Goal: Information Seeking & Learning: Learn about a topic

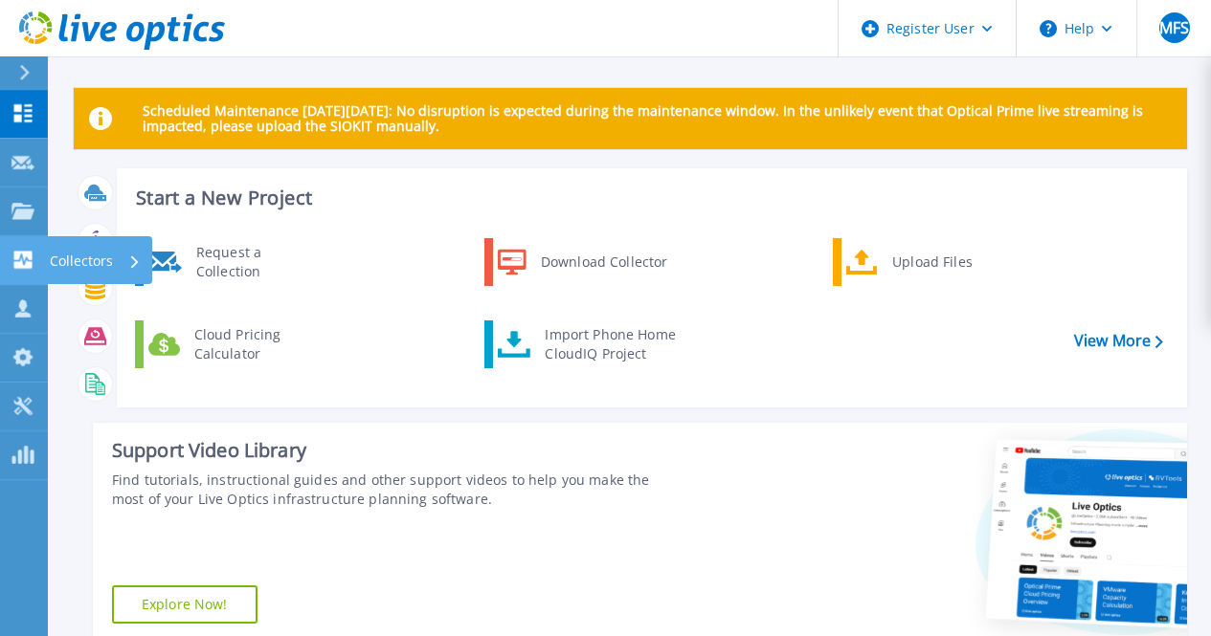
click at [16, 261] on icon at bounding box center [22, 260] width 23 height 18
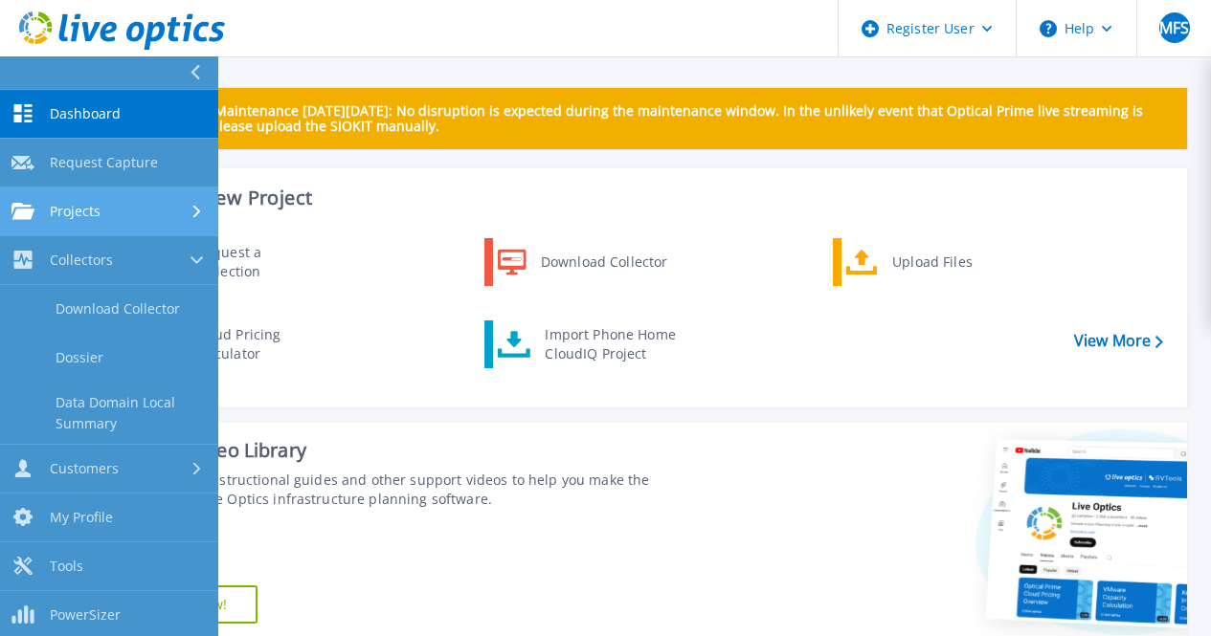
click at [52, 209] on span "Projects" at bounding box center [75, 211] width 51 height 17
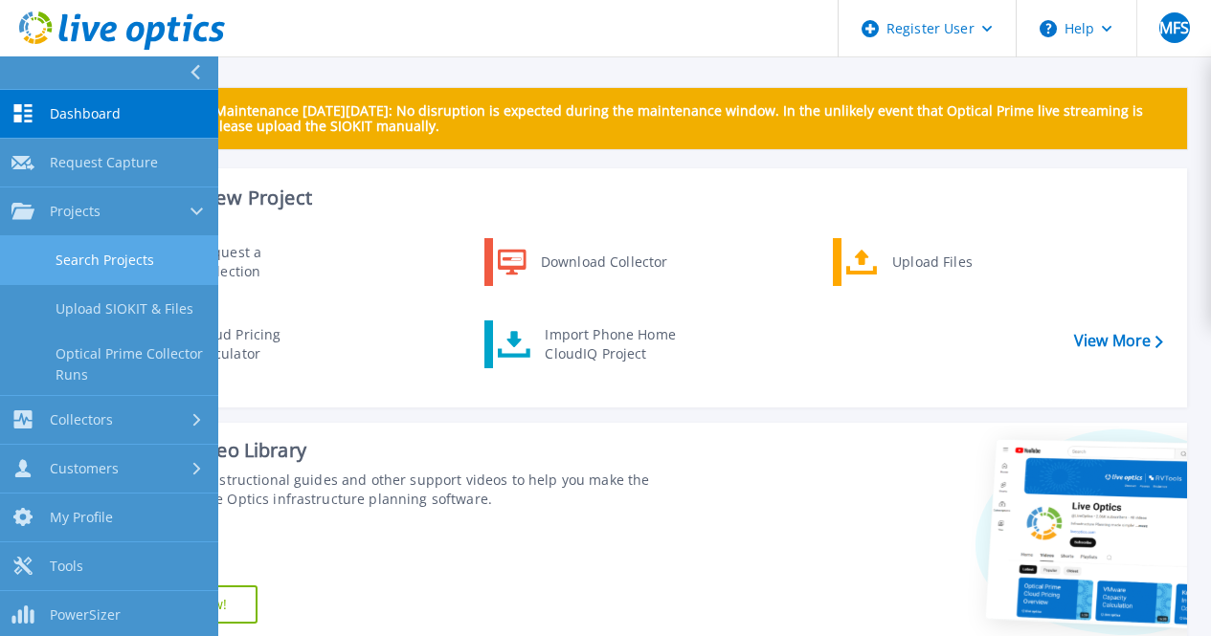
click at [99, 262] on link "Search Projects" at bounding box center [109, 260] width 218 height 49
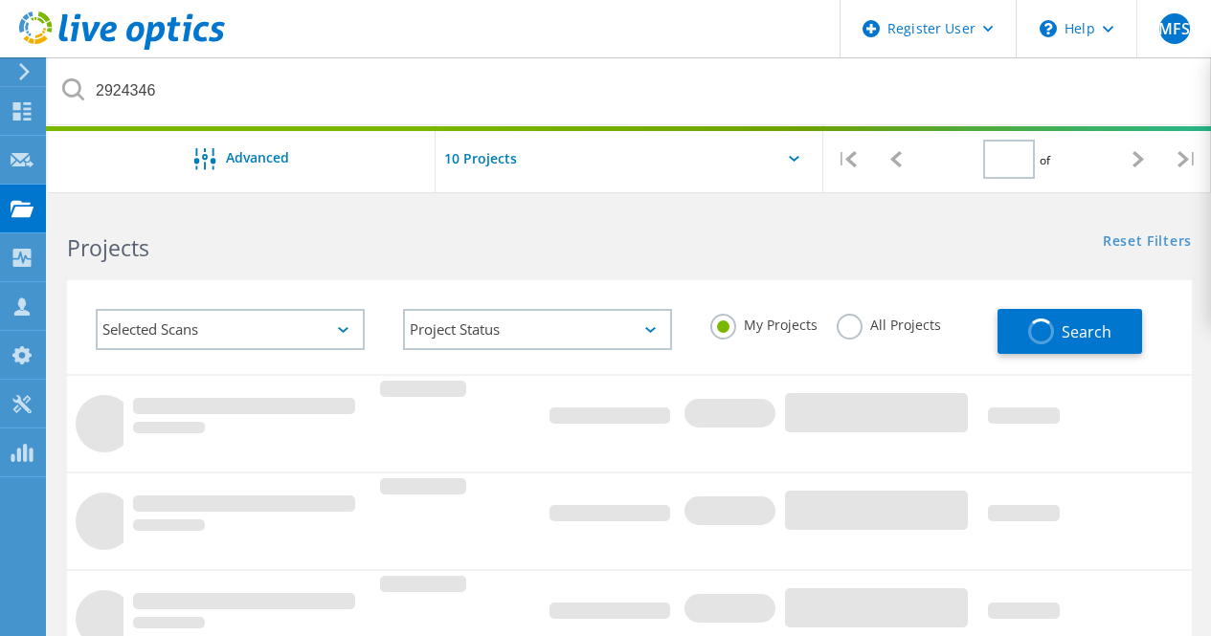
type input "1"
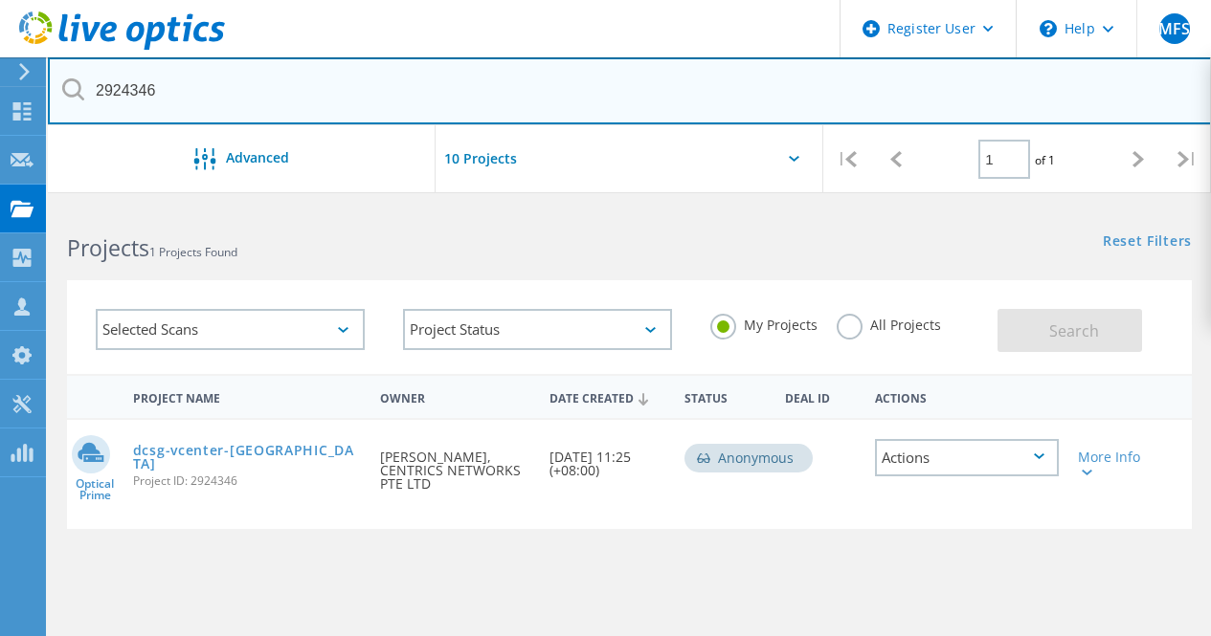
click at [410, 103] on input "2924346" at bounding box center [630, 90] width 1164 height 67
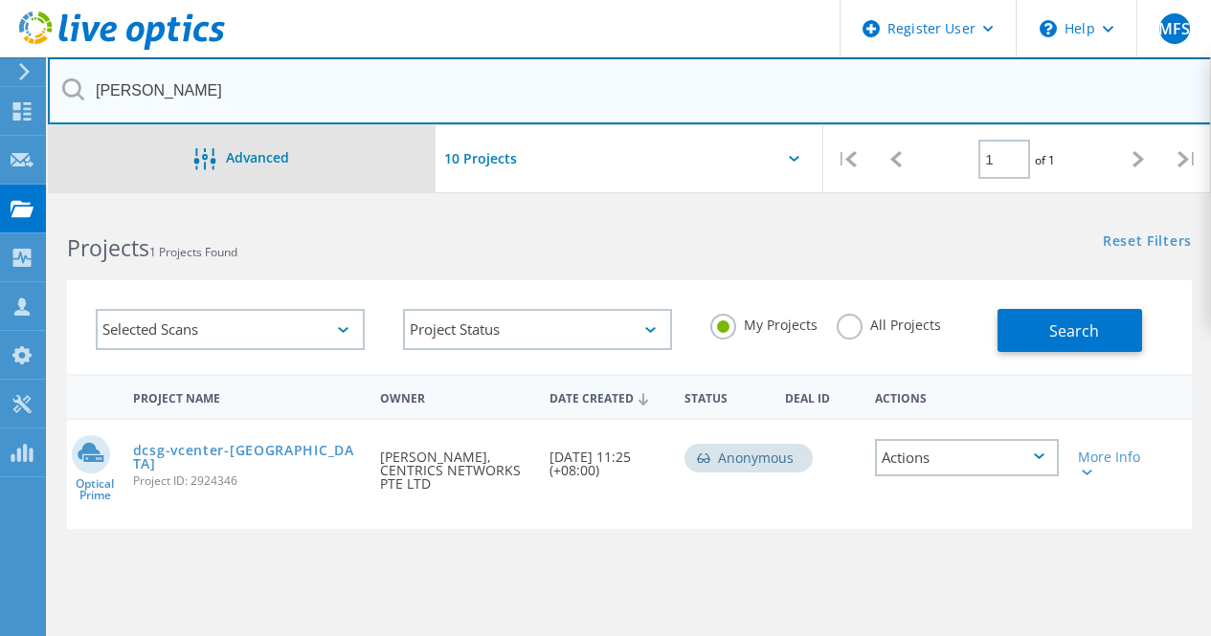
type input "thomson medical"
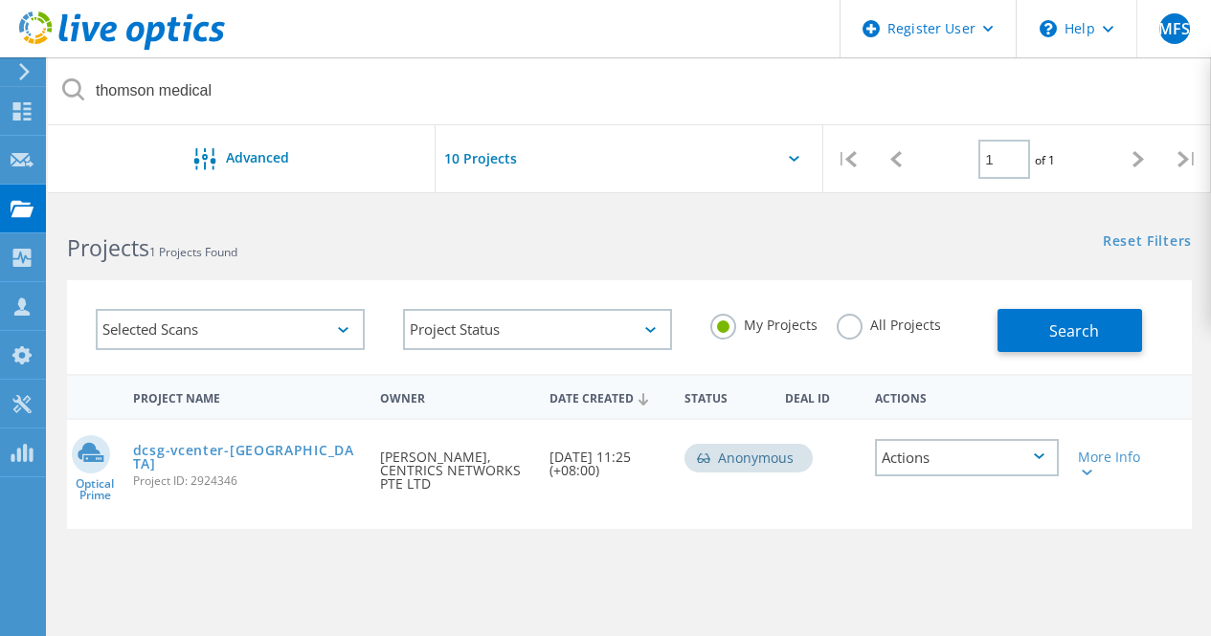
click at [816, 329] on div "My Projects All Projects" at bounding box center [844, 325] width 307 height 71
click at [856, 324] on label "All Projects" at bounding box center [888, 323] width 104 height 18
click at [0, 0] on input "All Projects" at bounding box center [0, 0] width 0 height 0
click at [1136, 346] on button "Search" at bounding box center [1069, 330] width 145 height 43
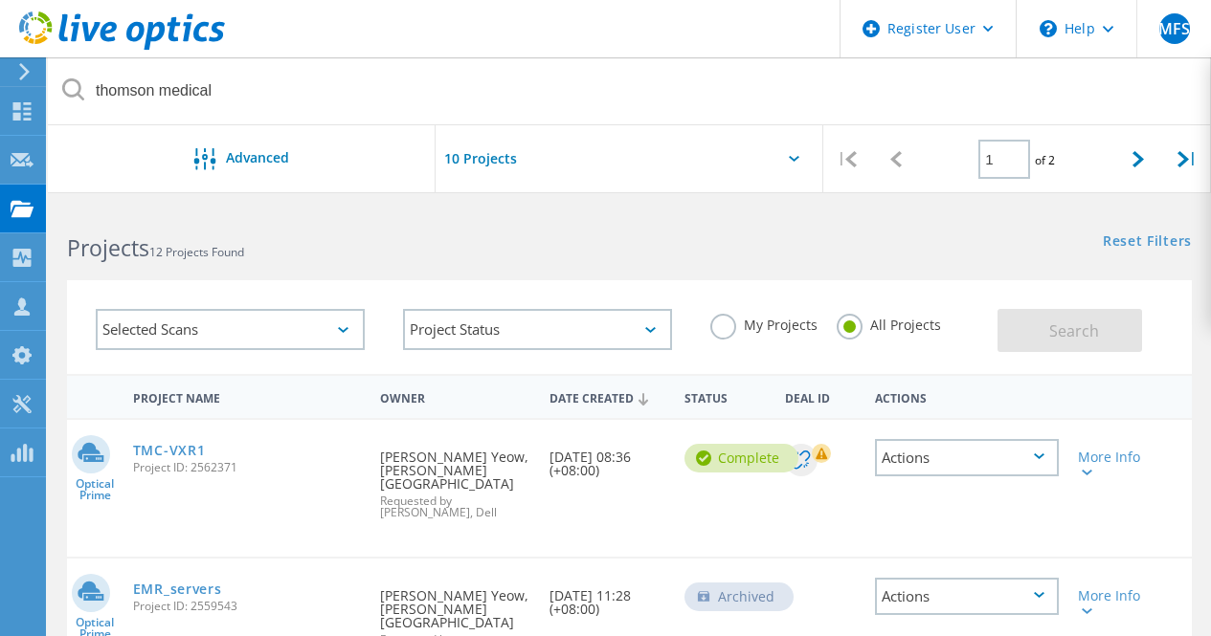
drag, startPoint x: 191, startPoint y: 457, endPoint x: 257, endPoint y: 457, distance: 66.0
click at [191, 457] on link "TMC-VXR1" at bounding box center [169, 450] width 73 height 13
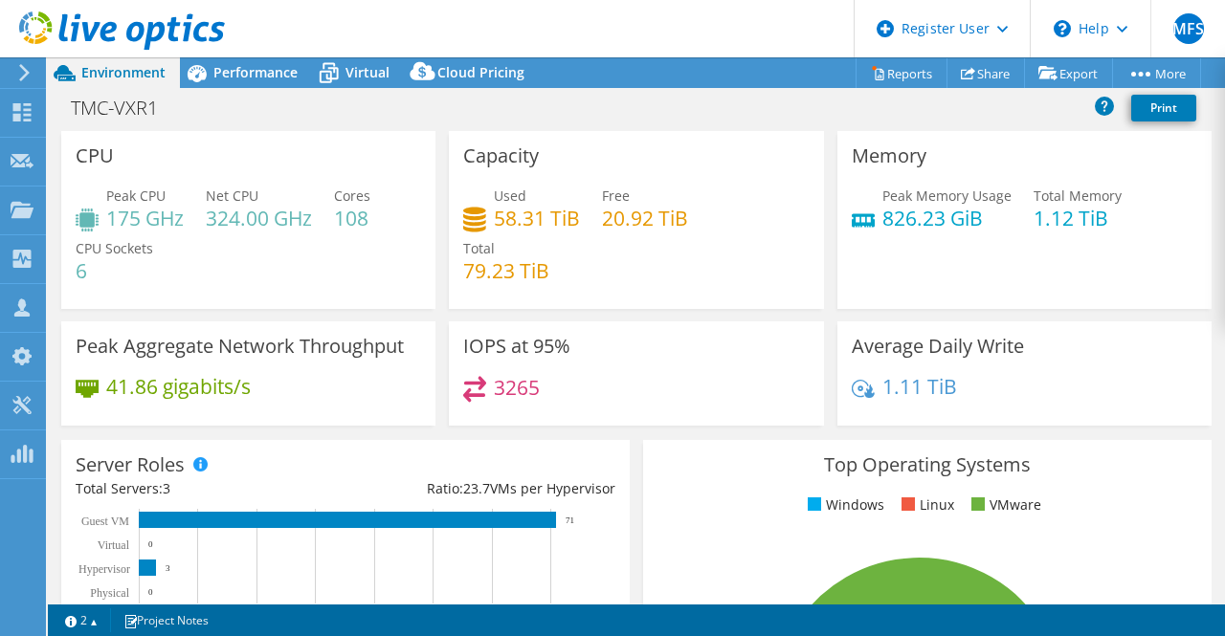
click at [231, 56] on header "MFS Dell User [PERSON_NAME] Faizan S [EMAIL_ADDRESS][DOMAIN_NAME] Dell My Profi…" at bounding box center [612, 28] width 1225 height 57
click at [233, 78] on span "Performance" at bounding box center [255, 72] width 84 height 18
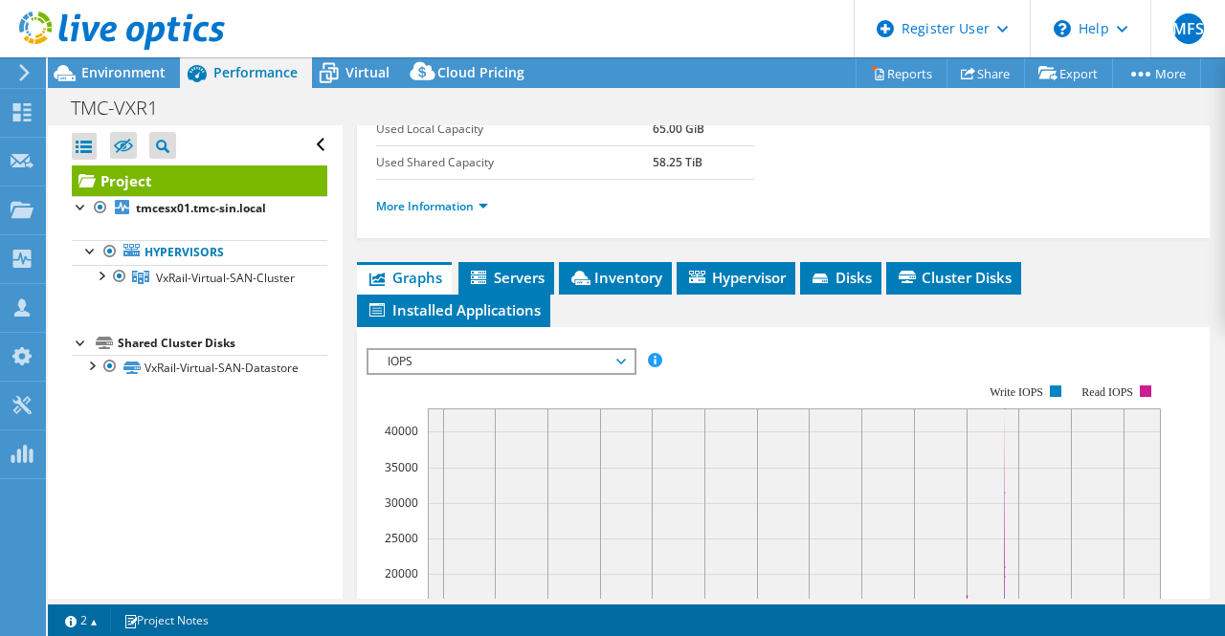
scroll to position [287, 0]
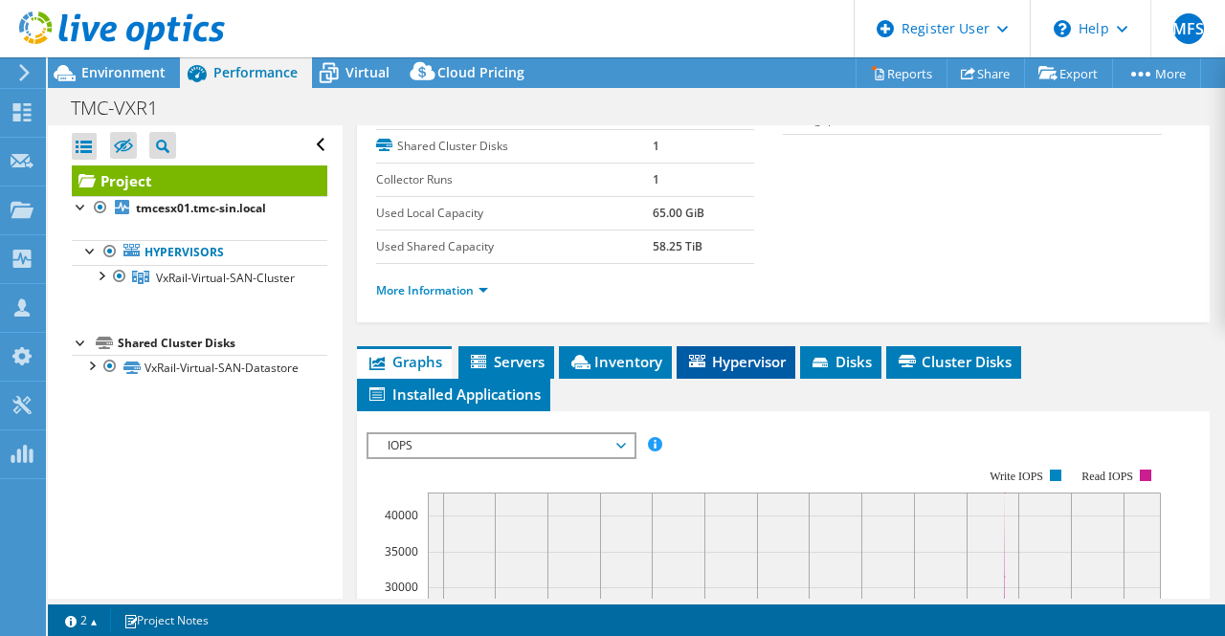
click at [721, 379] on li "Hypervisor" at bounding box center [736, 362] width 119 height 33
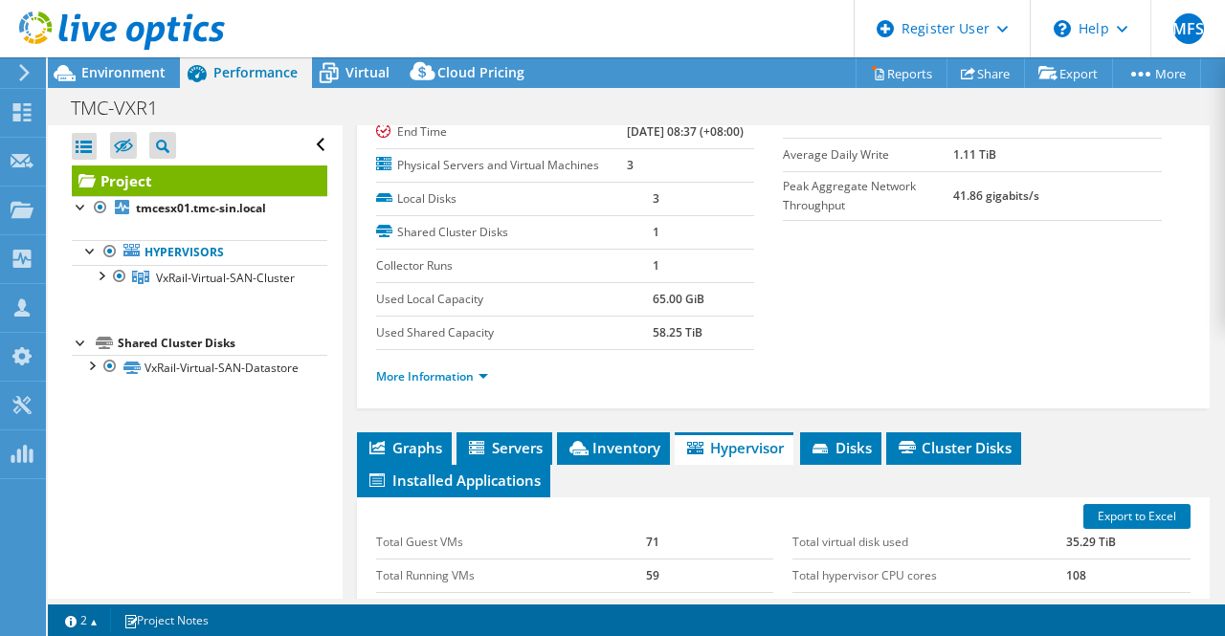
scroll to position [0, 0]
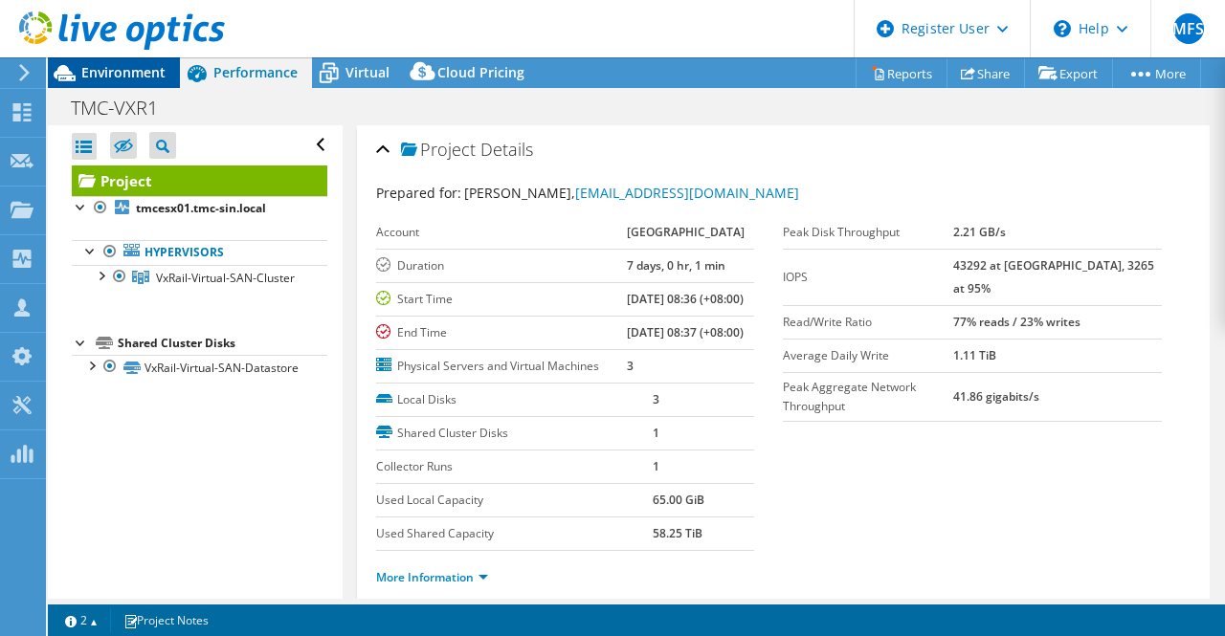
click at [114, 66] on span "Environment" at bounding box center [123, 72] width 84 height 18
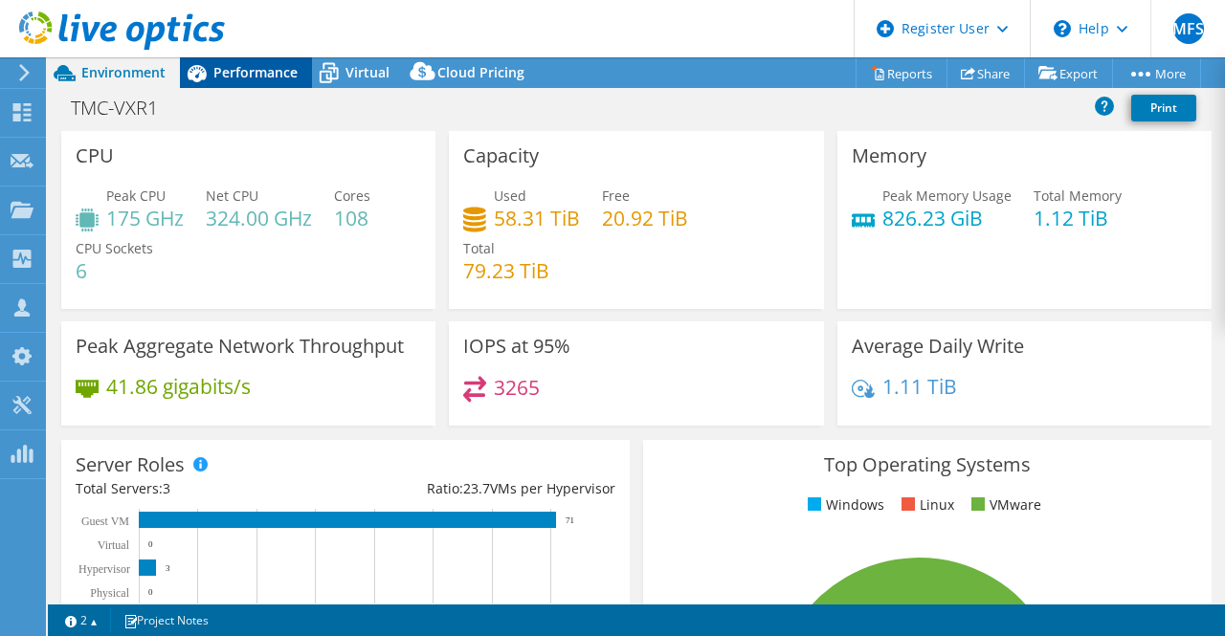
click at [241, 65] on span "Performance" at bounding box center [255, 72] width 84 height 18
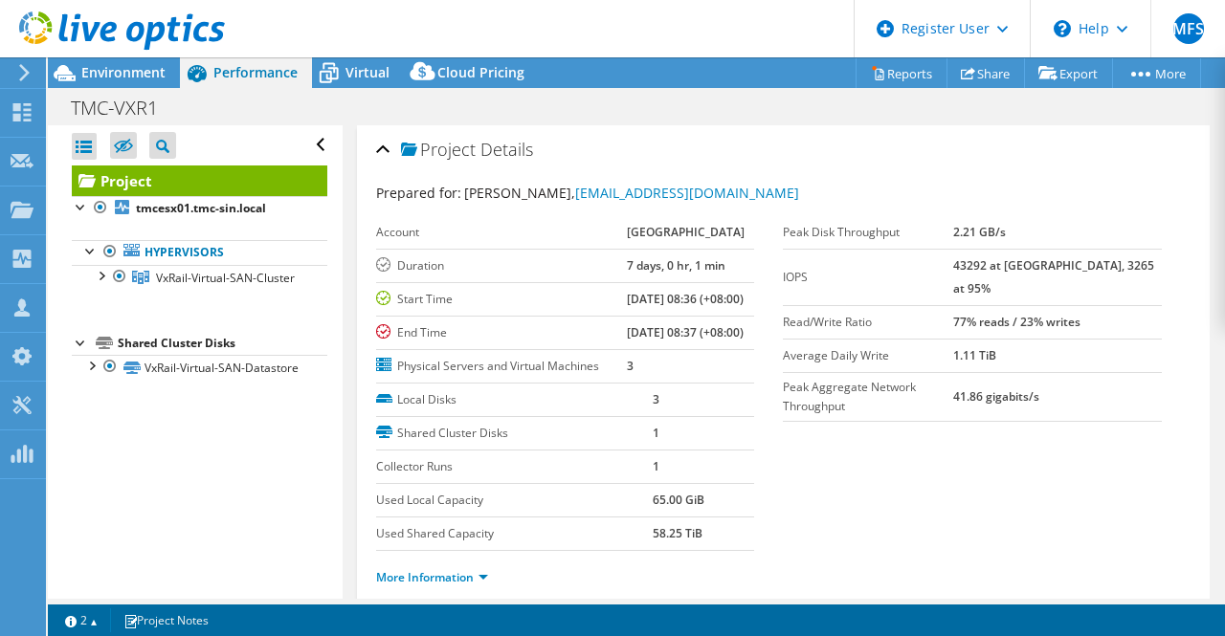
click at [124, 63] on div at bounding box center [112, 32] width 225 height 64
click at [627, 307] on b "[DATE] 08:36 (+08:00)" at bounding box center [685, 299] width 117 height 16
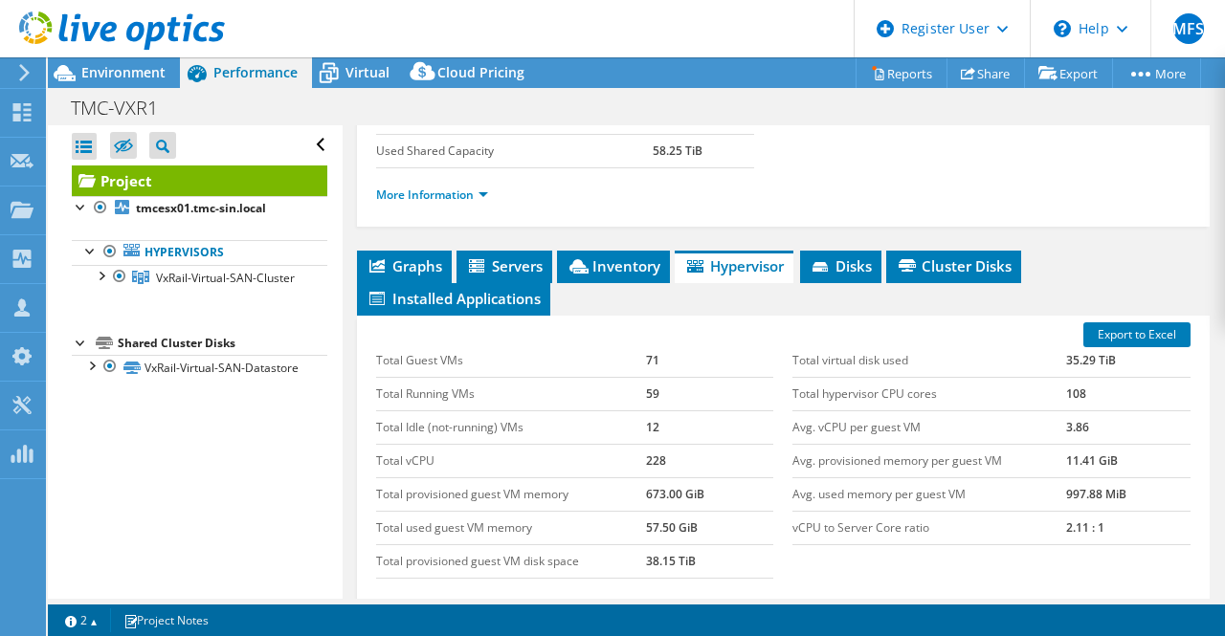
scroll to position [584, 0]
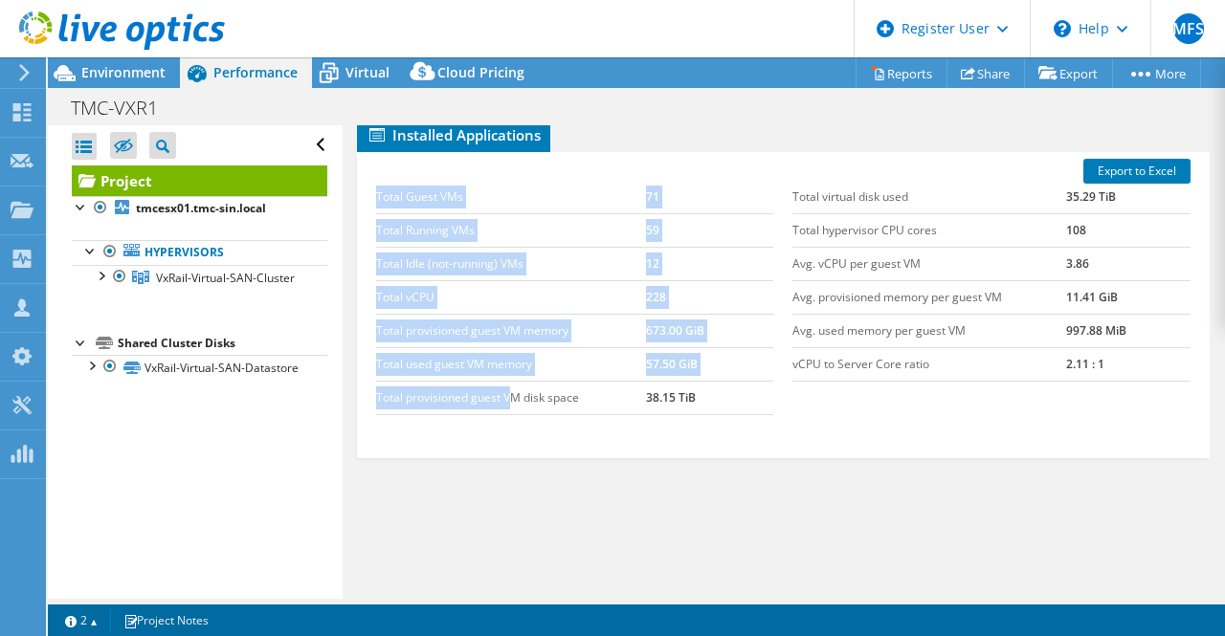
drag, startPoint x: 373, startPoint y: 395, endPoint x: 509, endPoint y: 395, distance: 135.9
click at [509, 395] on div "Total Guest VMs 71 Total Running VMs 59 Total Idle (not-running) VMs 12 Total v…" at bounding box center [575, 298] width 417 height 273
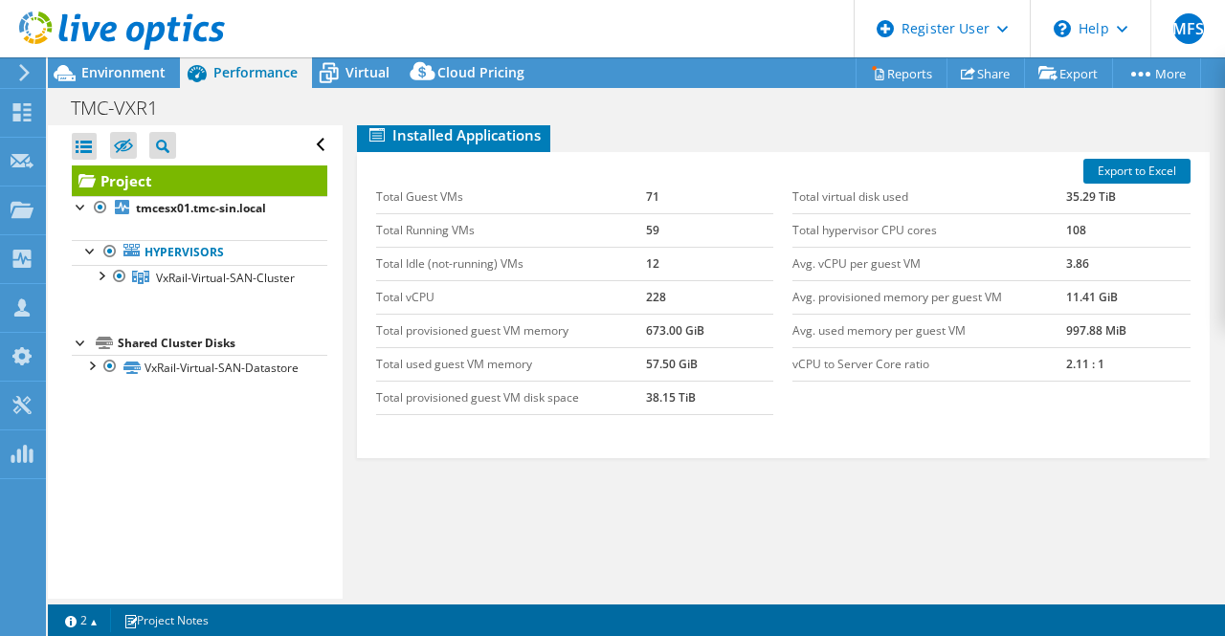
click at [526, 398] on td "Total provisioned guest VM disk space" at bounding box center [511, 397] width 270 height 33
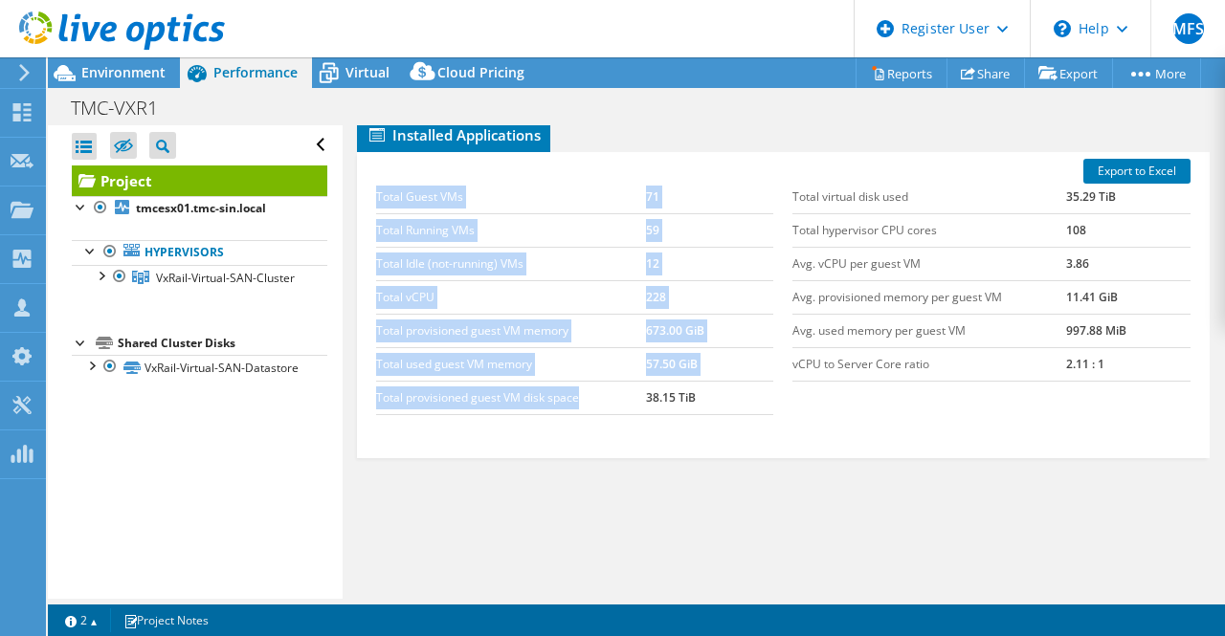
drag, startPoint x: 590, startPoint y: 394, endPoint x: 367, endPoint y: 393, distance: 222.0
click at [367, 393] on div "Total Guest VMs 71 Total Running VMs 59 Total Idle (not-running) VMs 12 Total v…" at bounding box center [575, 298] width 417 height 273
click at [435, 409] on td "Total provisioned guest VM disk space" at bounding box center [511, 397] width 270 height 33
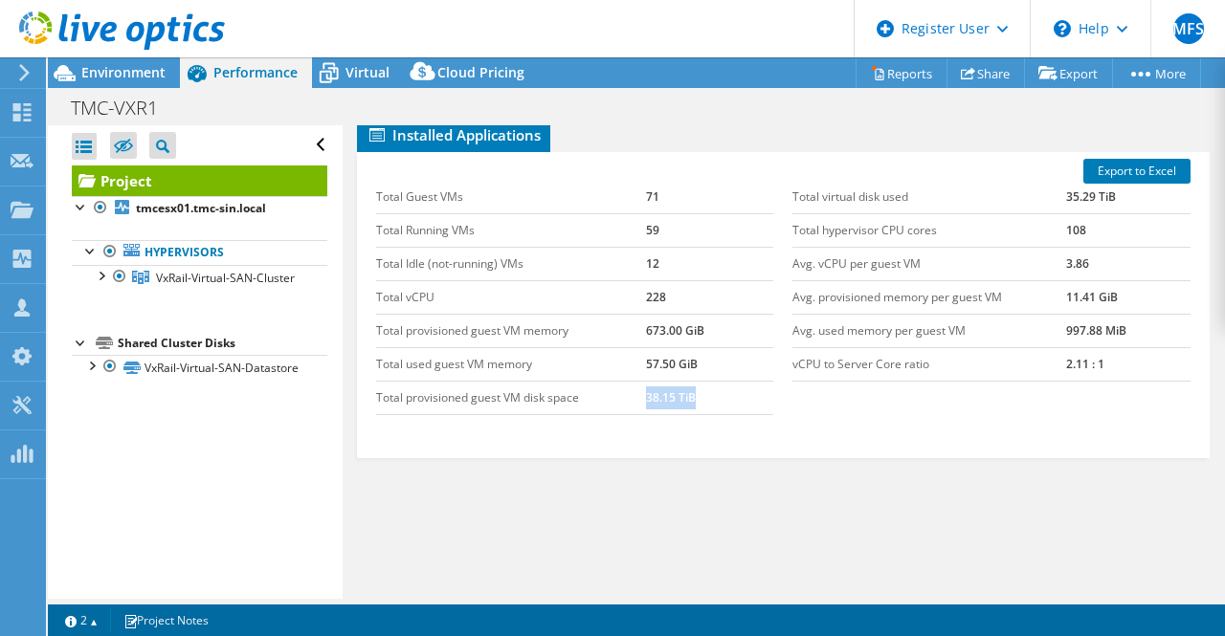
drag, startPoint x: 641, startPoint y: 391, endPoint x: 700, endPoint y: 399, distance: 58.9
click at [700, 399] on td "38.15 TiB" at bounding box center [709, 397] width 127 height 33
click at [634, 402] on td "Total provisioned guest VM disk space" at bounding box center [511, 397] width 270 height 33
drag, startPoint x: 641, startPoint y: 395, endPoint x: 716, endPoint y: 397, distance: 74.7
click at [716, 397] on td "38.15 TiB" at bounding box center [709, 397] width 127 height 33
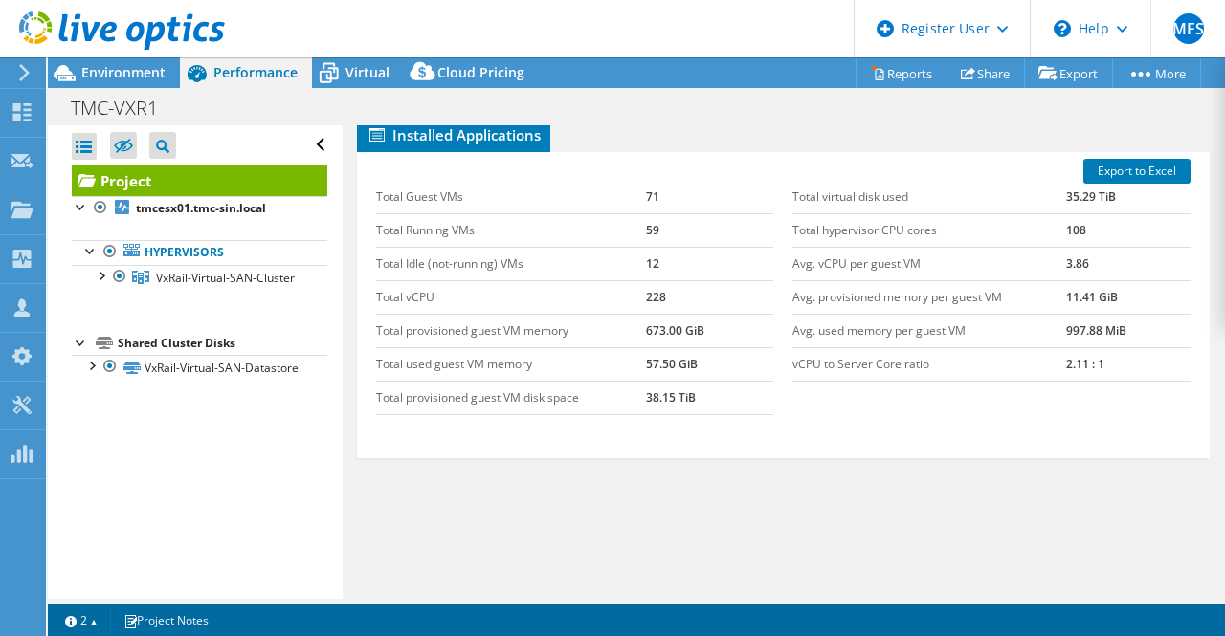
click at [673, 413] on div "Total Guest VMs 71 Total Running VMs 59 Total Idle (not-running) VMs 12 Total v…" at bounding box center [575, 298] width 417 height 273
drag, startPoint x: 642, startPoint y: 394, endPoint x: 733, endPoint y: 406, distance: 91.6
click at [733, 406] on td "38.15 TiB" at bounding box center [709, 397] width 127 height 33
click at [799, 467] on div "Graphs Servers Inventory Hypervisor Disks Cluster Disks Installed Applications …" at bounding box center [784, 326] width 854 height 479
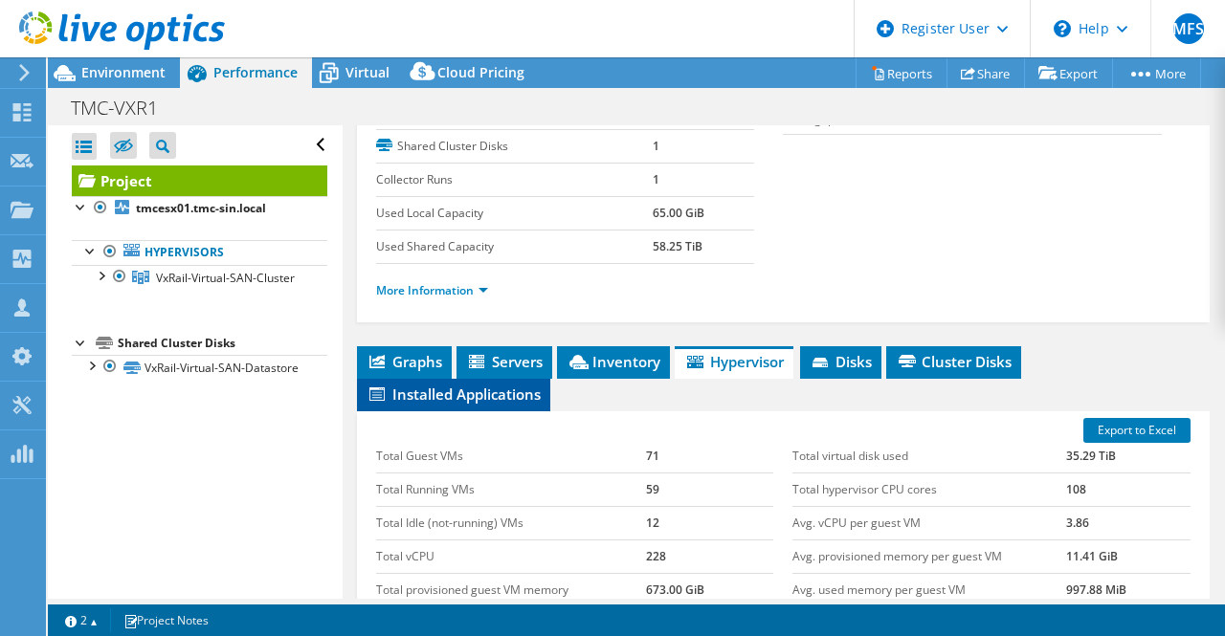
scroll to position [297, 0]
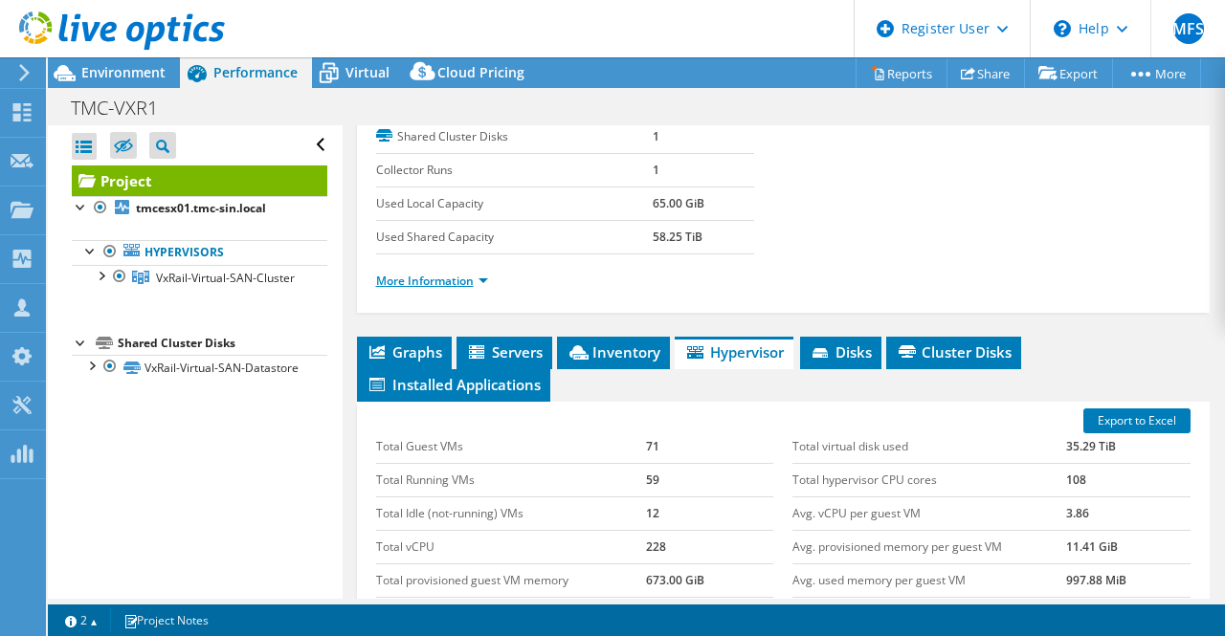
click at [421, 289] on link "More Information" at bounding box center [432, 281] width 112 height 16
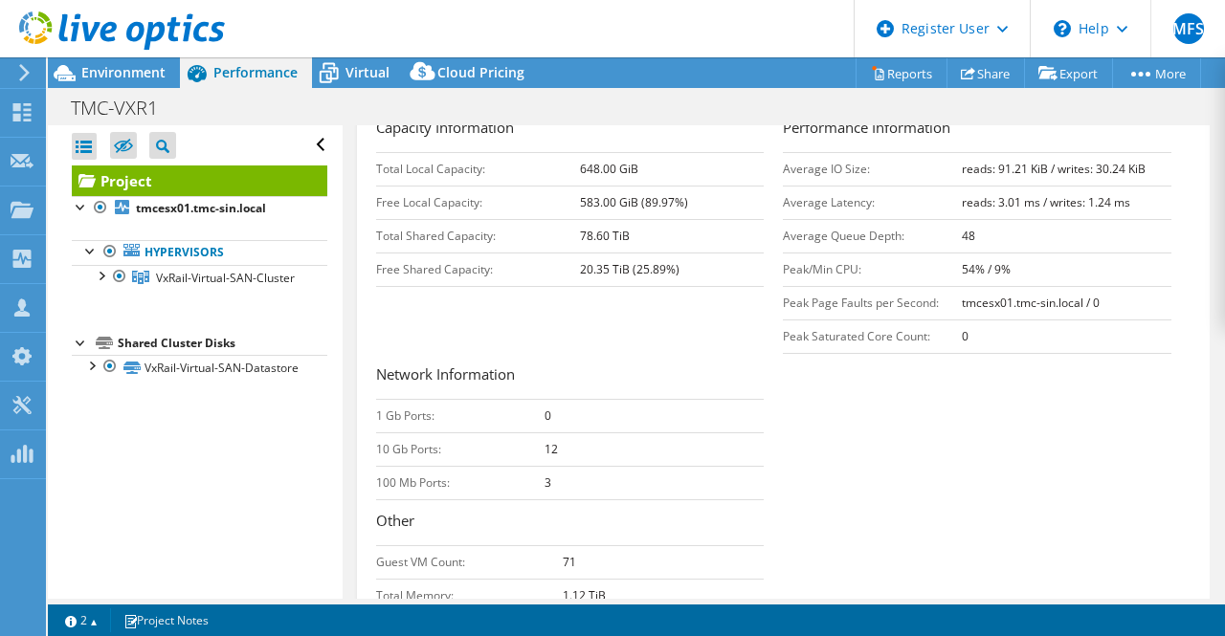
scroll to position [0, 0]
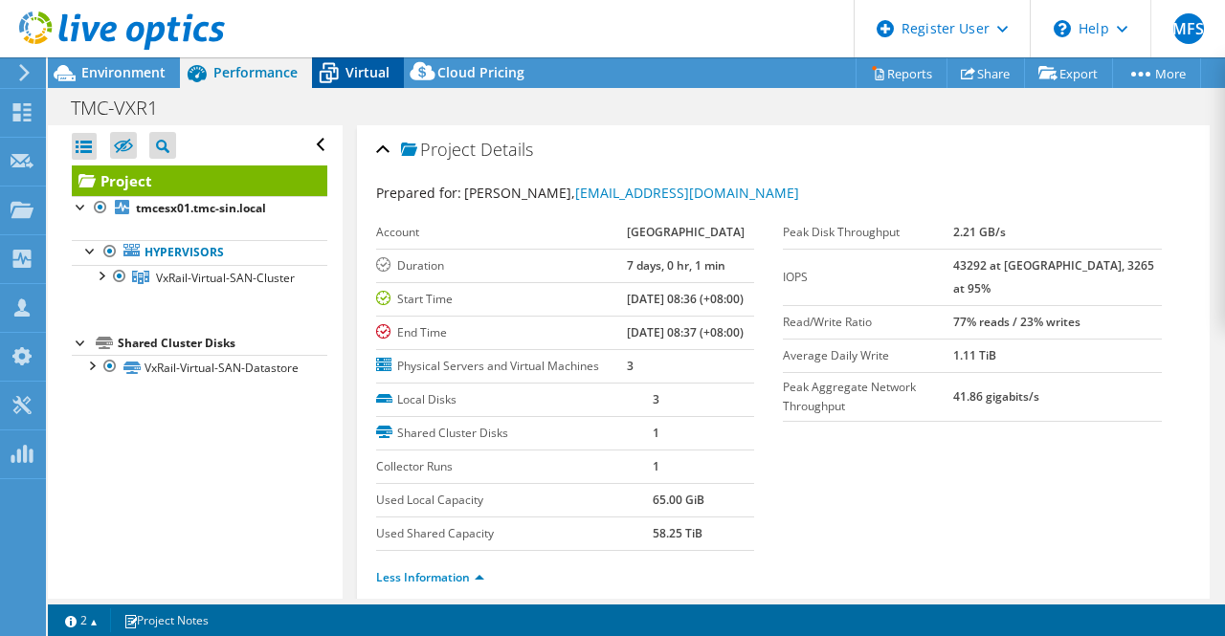
click at [365, 68] on span "Virtual" at bounding box center [367, 72] width 44 height 18
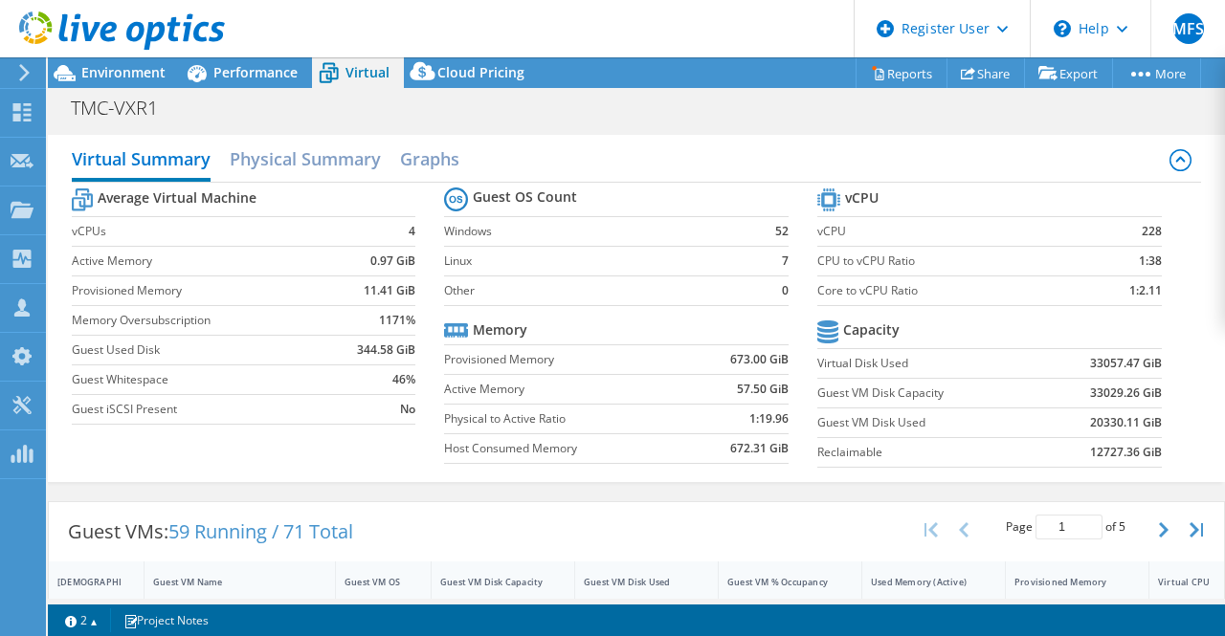
click at [215, 58] on div at bounding box center [112, 32] width 225 height 64
click at [218, 66] on span "Performance" at bounding box center [255, 72] width 84 height 18
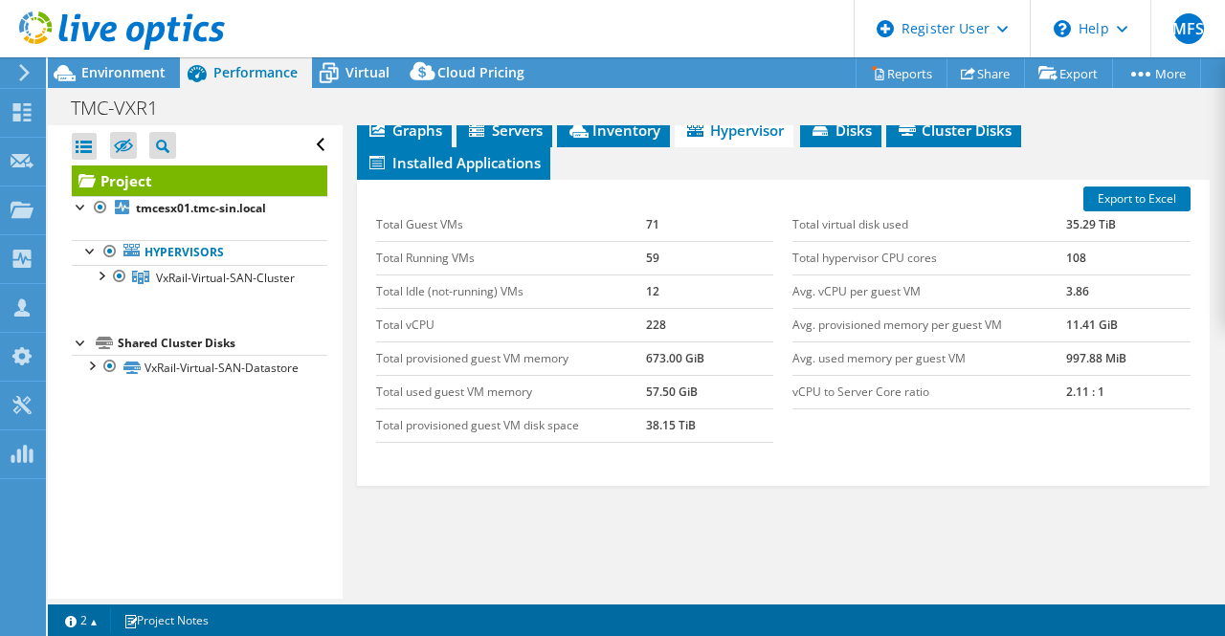
scroll to position [1024, 0]
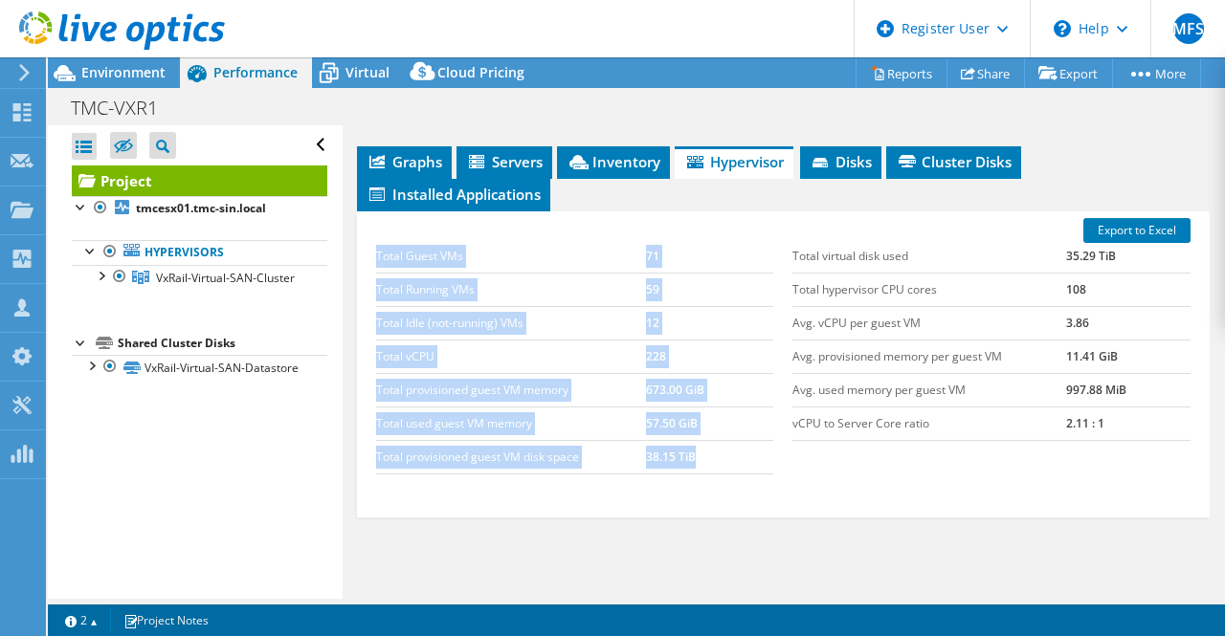
drag, startPoint x: 374, startPoint y: 491, endPoint x: 721, endPoint y: 485, distance: 346.5
click at [721, 485] on div "Total Guest VMs 71 Total Running VMs 59 Total Idle (not-running) VMs 12 Total v…" at bounding box center [575, 357] width 417 height 273
click at [721, 474] on td "38.15 TiB" at bounding box center [709, 456] width 127 height 33
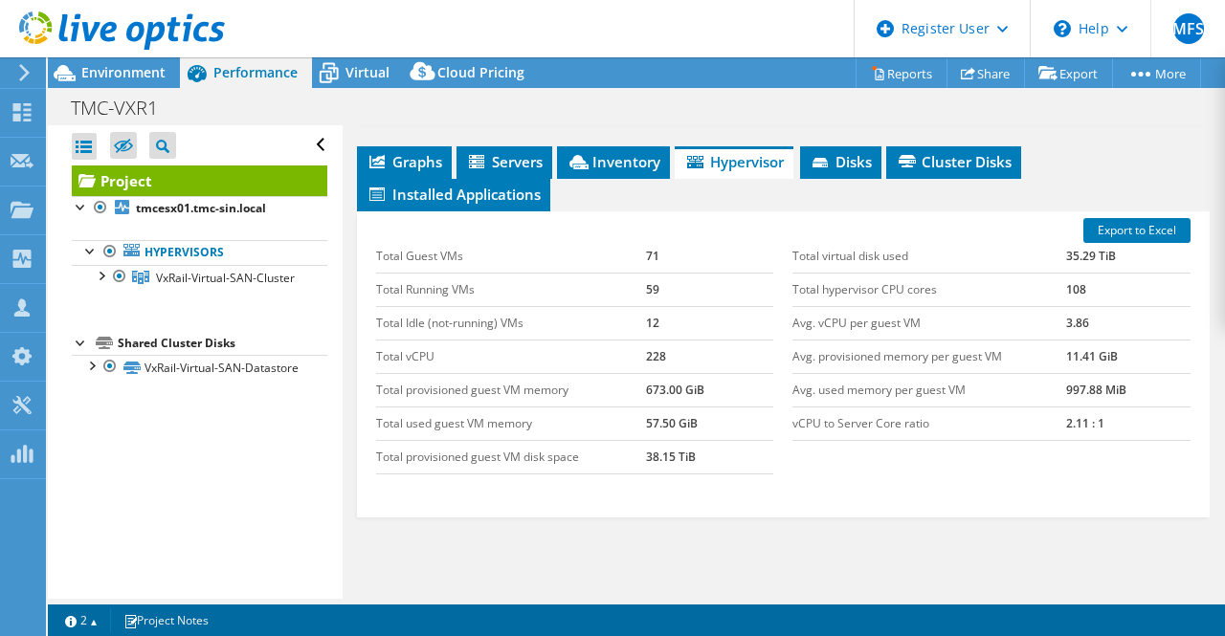
click at [689, 474] on td "38.15 TiB" at bounding box center [709, 456] width 127 height 33
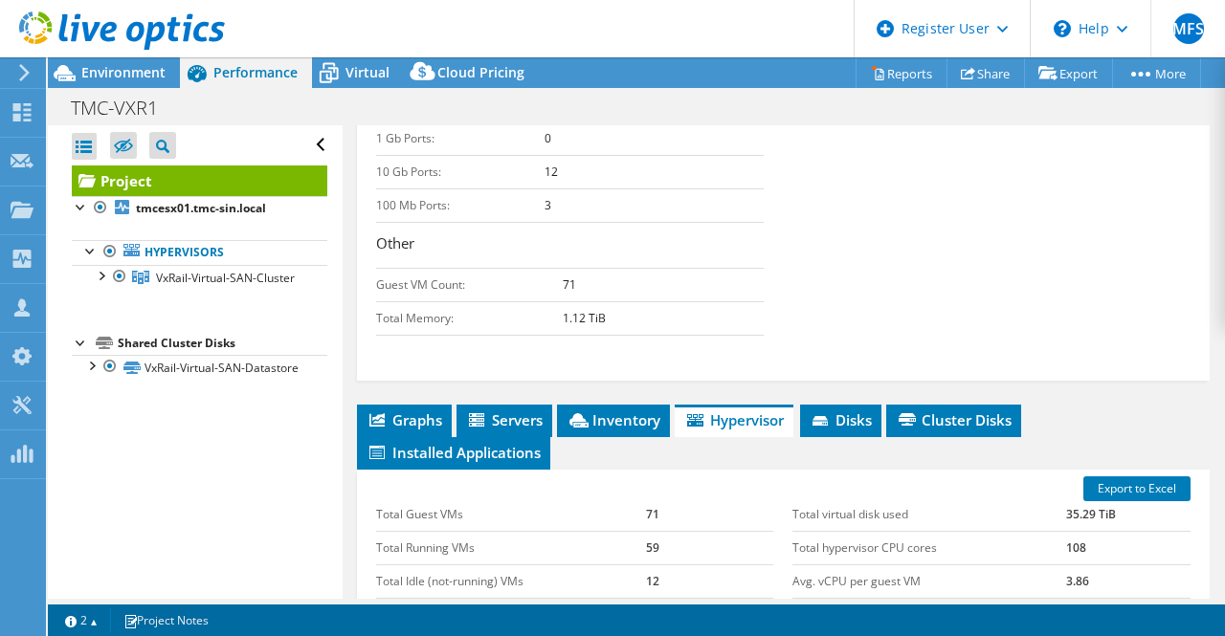
scroll to position [1120, 0]
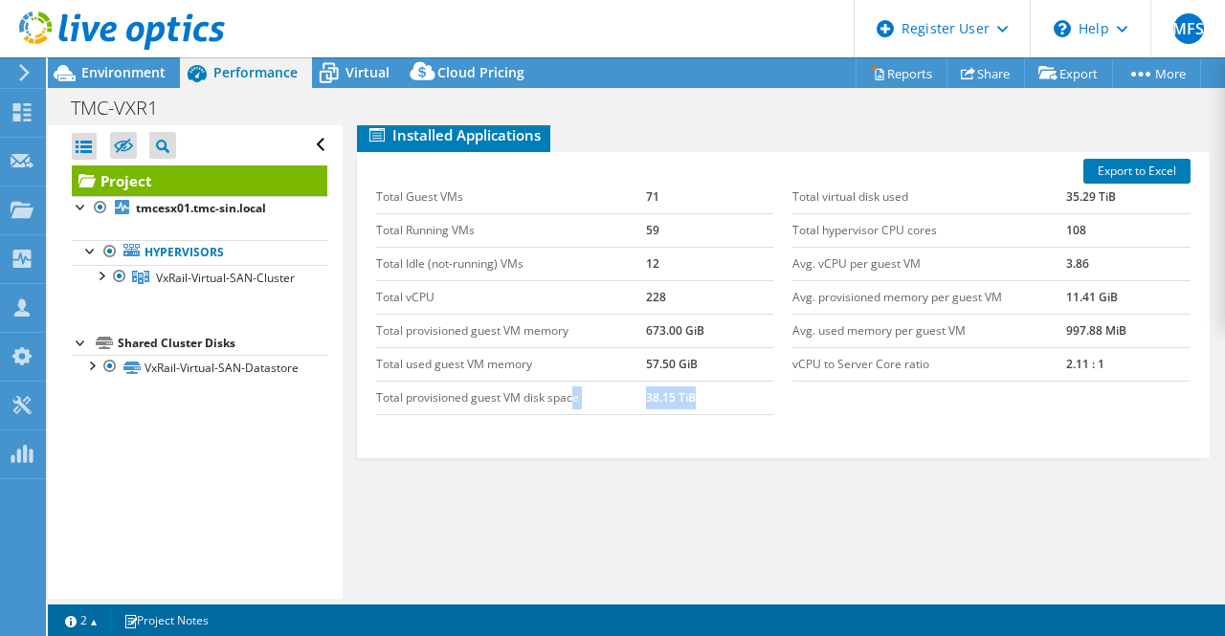
drag, startPoint x: 689, startPoint y: 394, endPoint x: 571, endPoint y: 399, distance: 117.8
click at [571, 399] on tr "Total provisioned guest VM disk space 38.15 TiB" at bounding box center [575, 397] width 398 height 33
click at [668, 400] on td "38.15 TiB" at bounding box center [709, 397] width 127 height 33
drag, startPoint x: 376, startPoint y: 394, endPoint x: 884, endPoint y: 412, distance: 508.5
click at [884, 412] on div "Total Guest VMs 71 Total Running VMs 59 Total Idle (not-running) VMs 12 Total v…" at bounding box center [784, 298] width 835 height 273
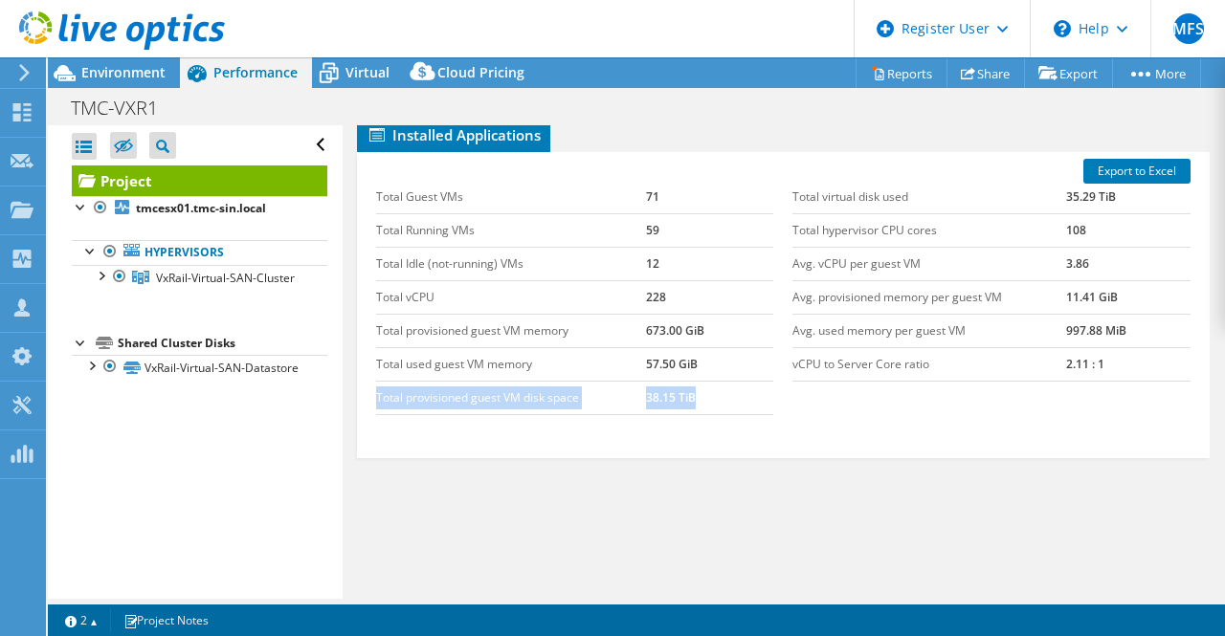
click at [726, 384] on td "38.15 TiB" at bounding box center [709, 397] width 127 height 33
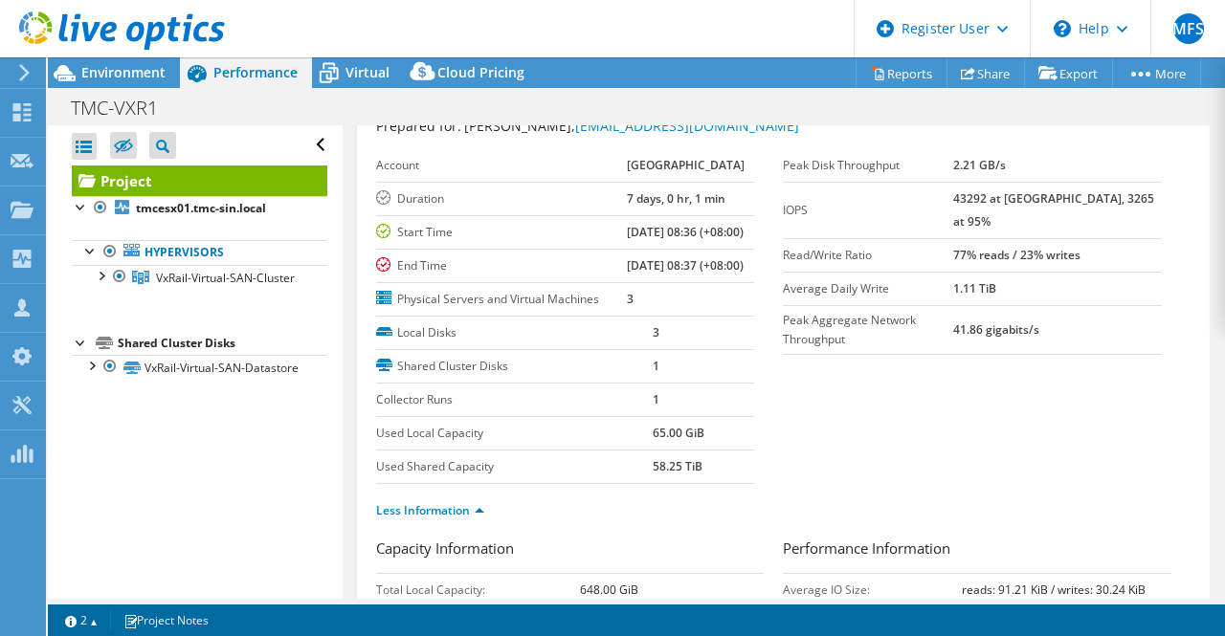
scroll to position [0, 0]
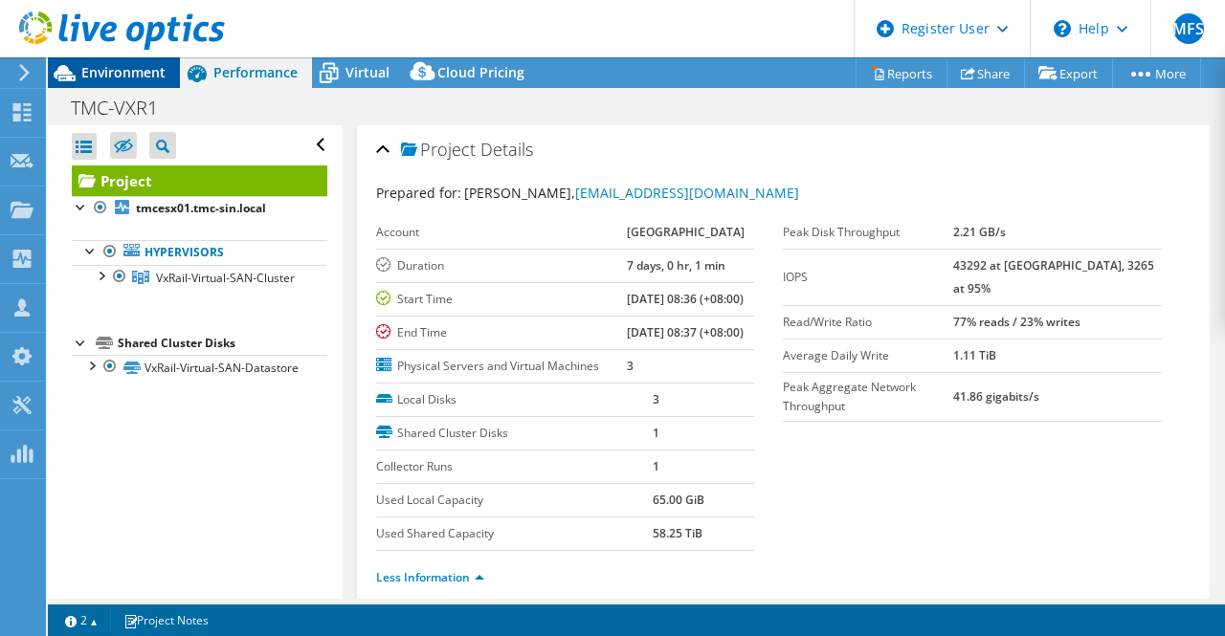
click at [93, 74] on span "Environment" at bounding box center [123, 72] width 84 height 18
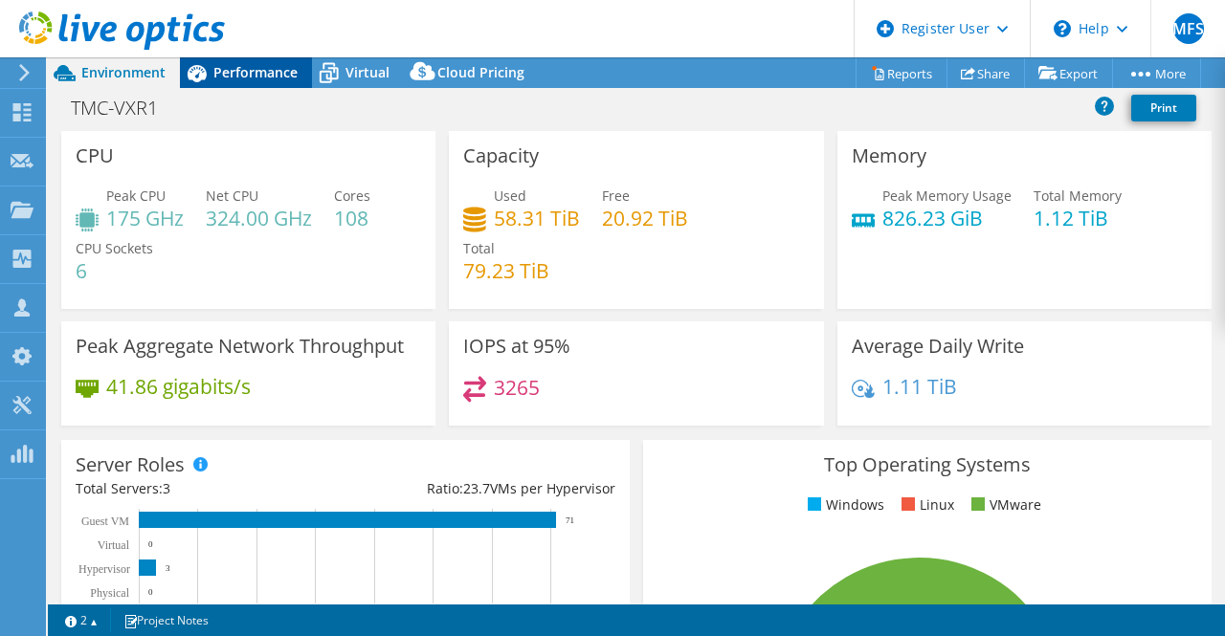
click at [226, 77] on span "Performance" at bounding box center [255, 72] width 84 height 18
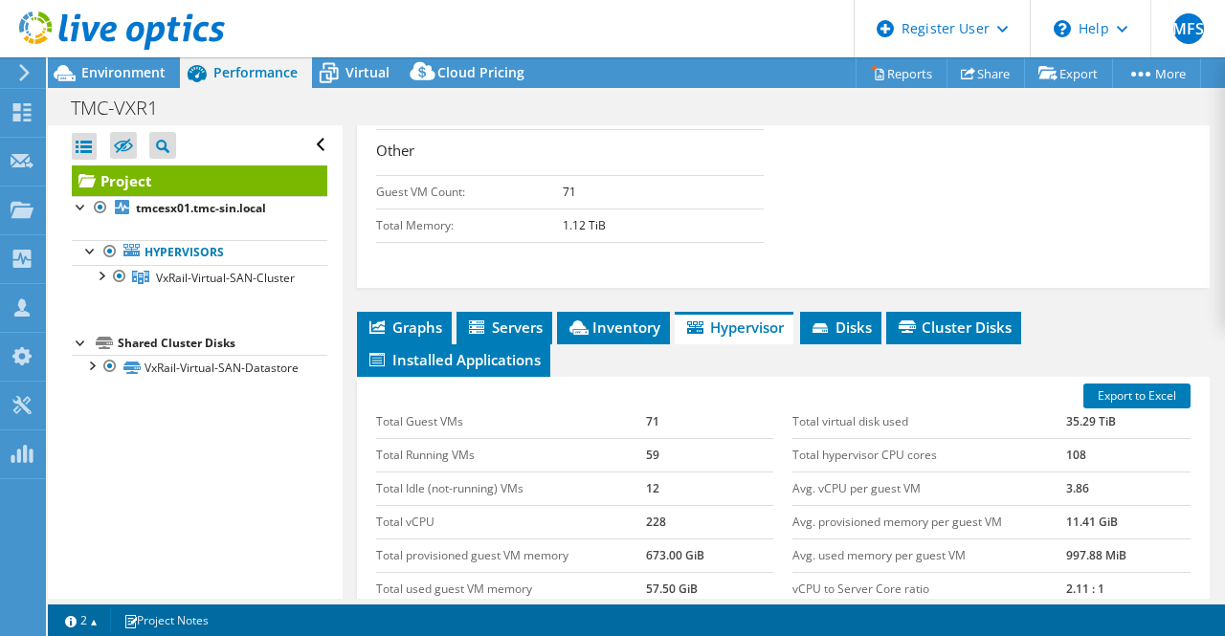
scroll to position [833, 0]
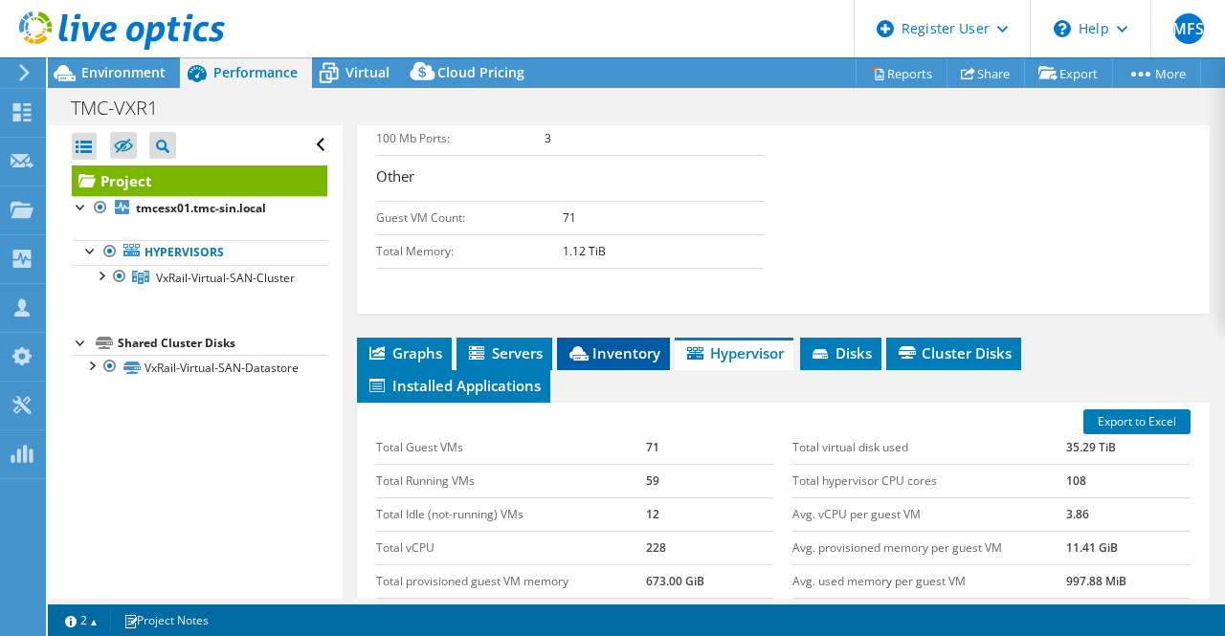
click at [631, 363] on span "Inventory" at bounding box center [614, 353] width 94 height 19
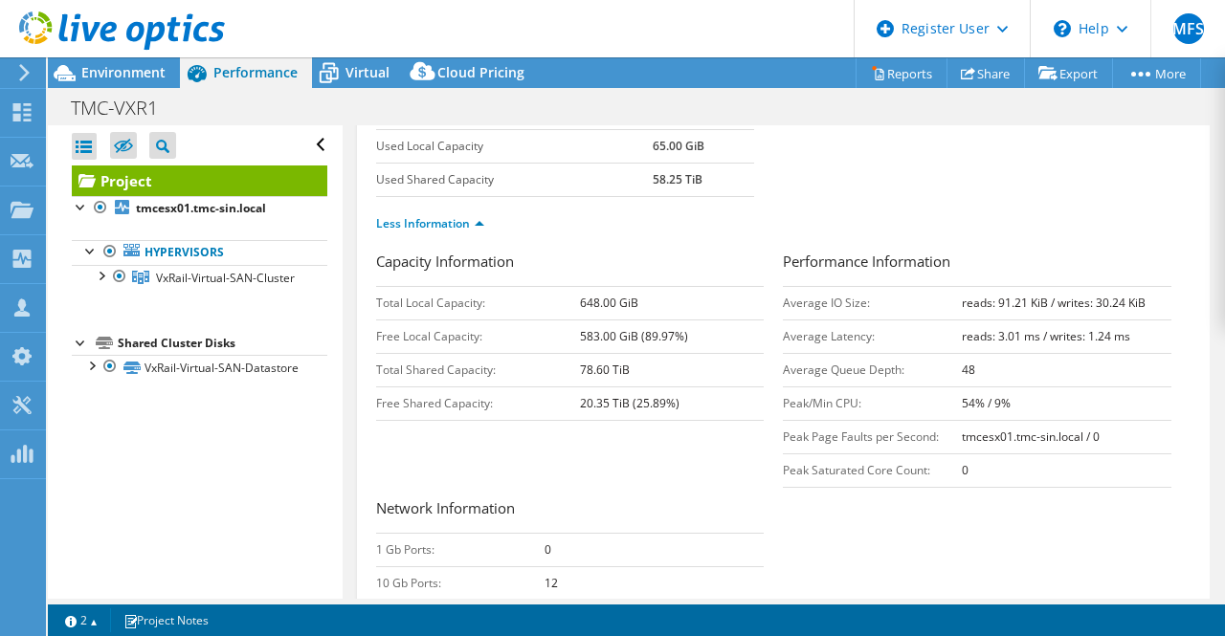
scroll to position [0, 0]
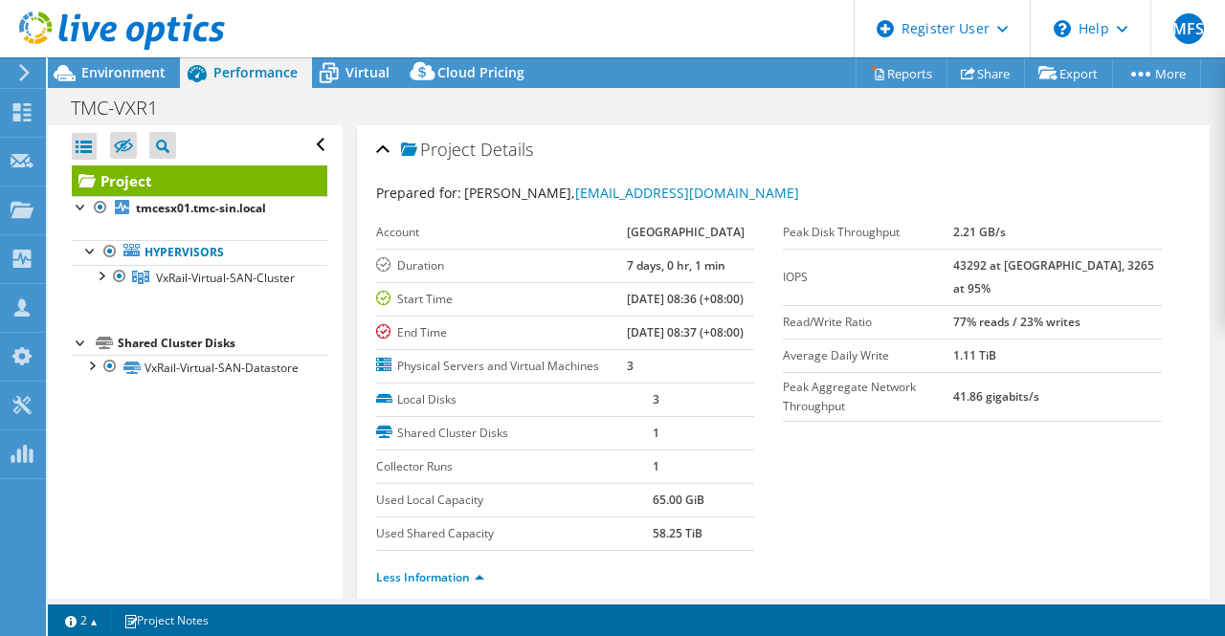
drag, startPoint x: 1158, startPoint y: 228, endPoint x: 1082, endPoint y: 146, distance: 111.1
click at [1158, 228] on div "Peak Disk Throughput 2.21 GB/s IOPS 43292 at [GEOGRAPHIC_DATA], 3265 at 95% Rea…" at bounding box center [987, 319] width 408 height 206
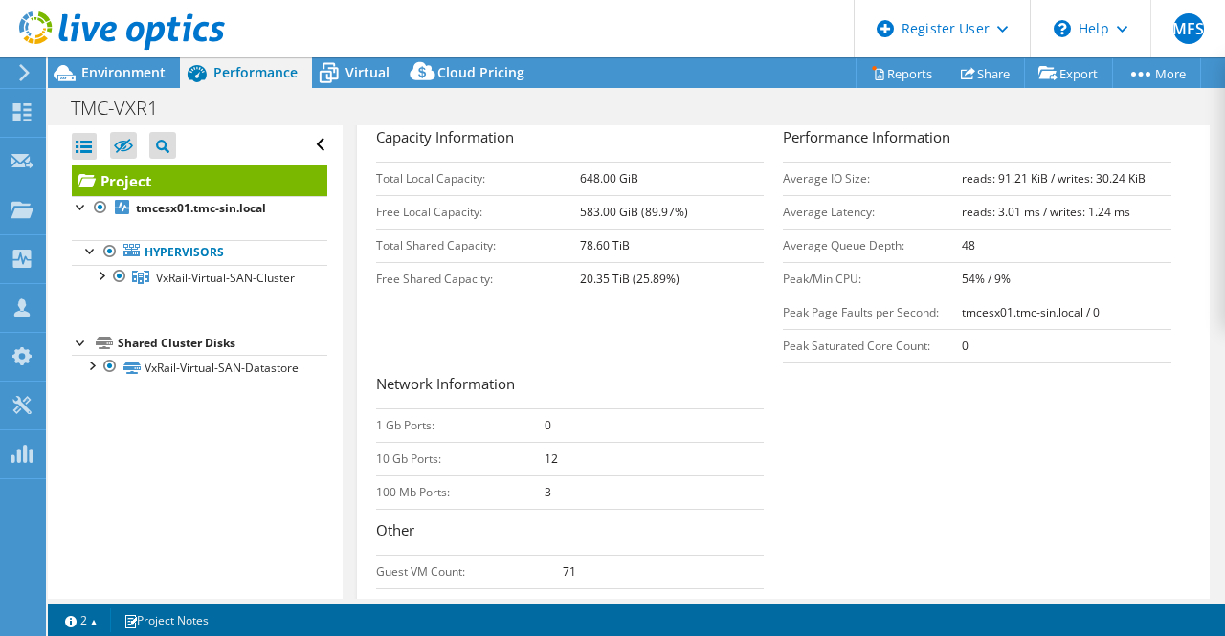
scroll to position [383, 0]
